Goal: Answer question/provide support: Answer question/provide support

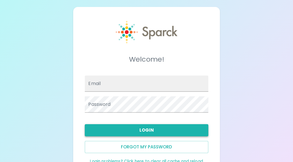
type input "[EMAIL_ADDRESS][DOMAIN_NAME]"
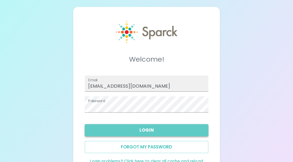
click at [123, 129] on button "Login" at bounding box center [146, 130] width 123 height 12
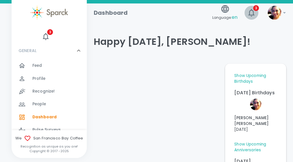
click at [248, 10] on icon "button" at bounding box center [250, 12] width 9 height 9
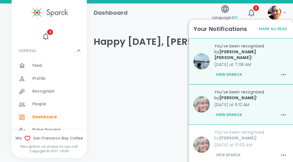
click at [231, 110] on button "View Sparck" at bounding box center [228, 115] width 29 height 10
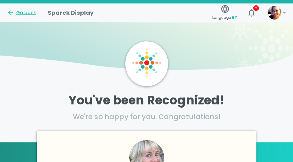
click at [19, 13] on div "Go back" at bounding box center [21, 12] width 29 height 7
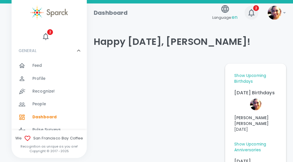
click at [250, 16] on icon "button" at bounding box center [250, 12] width 9 height 9
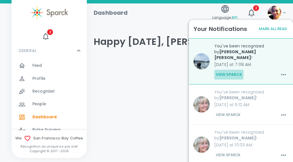
click at [228, 70] on button "View Sparck" at bounding box center [228, 75] width 29 height 10
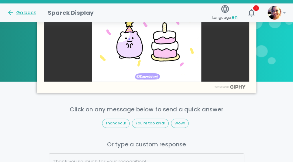
scroll to position [318, 0]
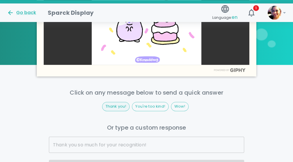
click at [120, 106] on span "Thank you!" at bounding box center [115, 106] width 27 height 6
type input "Thank you!"
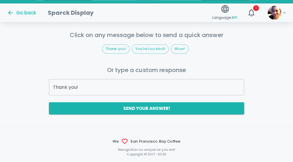
scroll to position [375, 0]
click at [148, 104] on button "Send your answer!" at bounding box center [146, 108] width 195 height 12
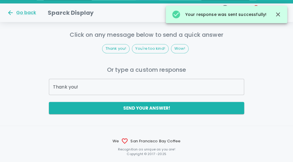
scroll to position [332, 0]
